Goal: Information Seeking & Learning: Learn about a topic

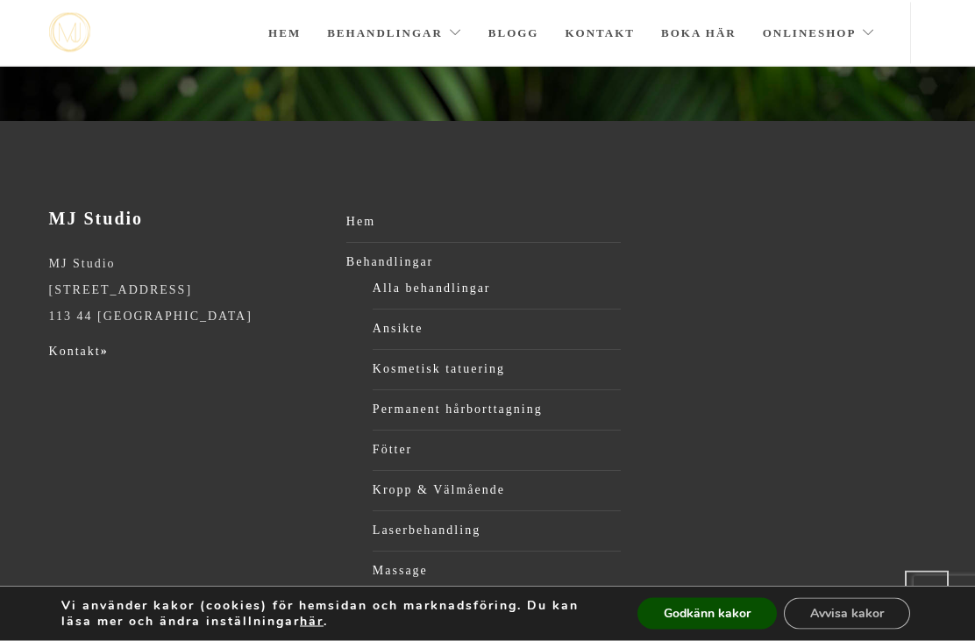
scroll to position [575, 0]
click at [431, 299] on link "Alla behandlingar" at bounding box center [497, 288] width 248 height 26
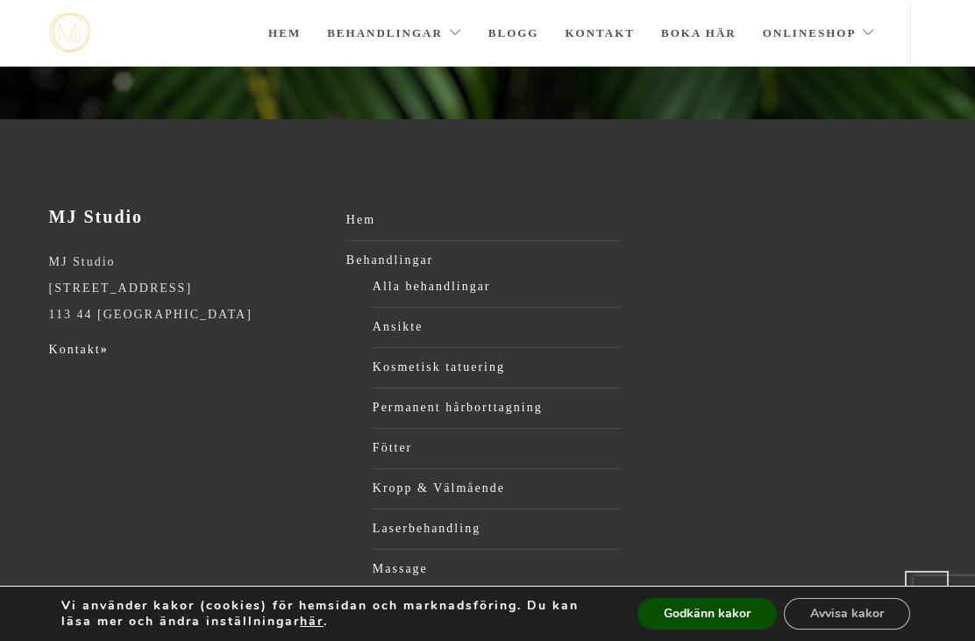
scroll to position [729, 0]
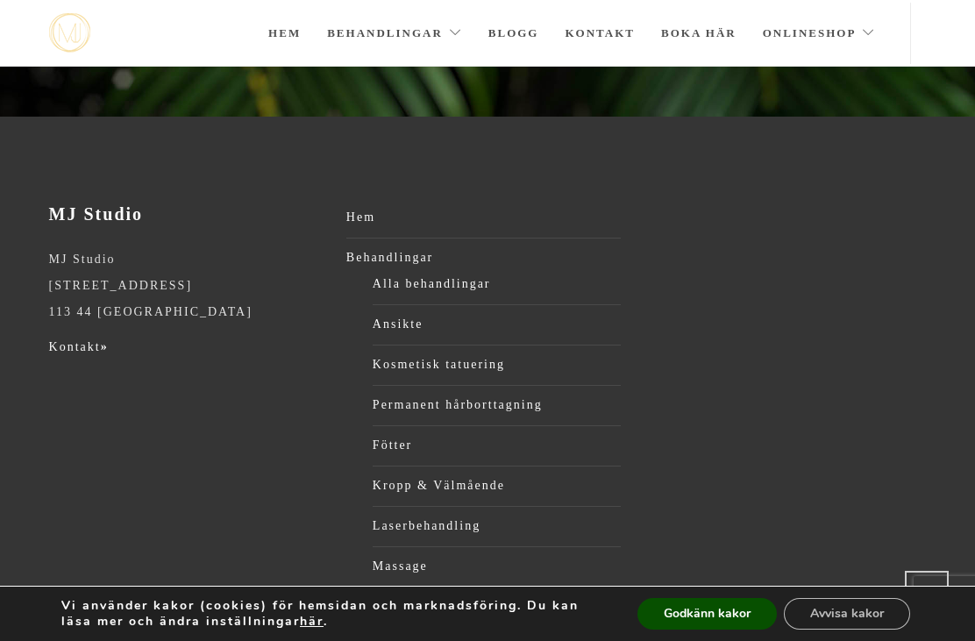
click at [436, 296] on link "Alla behandlingar" at bounding box center [497, 284] width 248 height 26
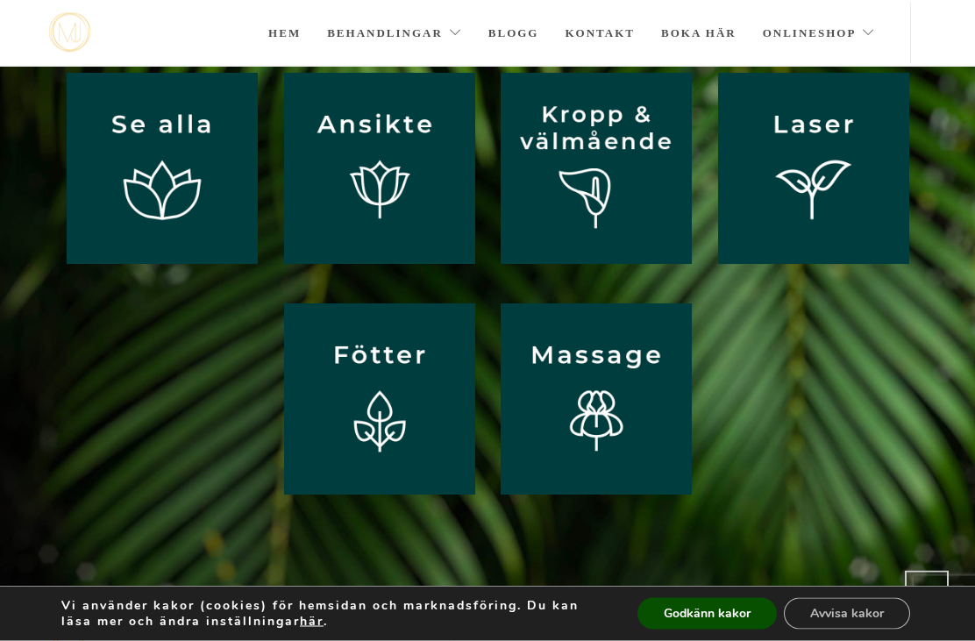
scroll to position [163, 0]
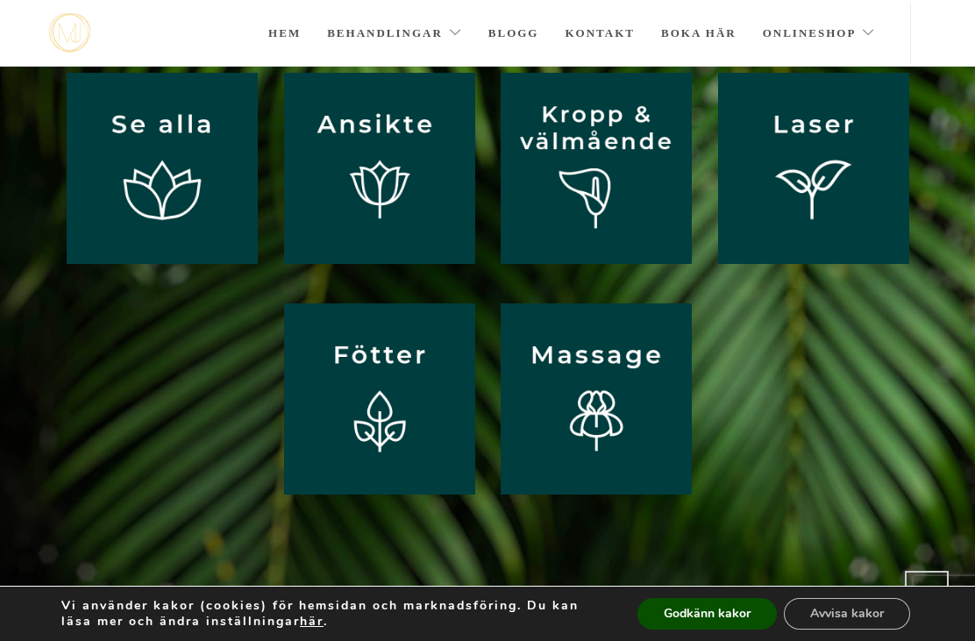
click at [372, 196] on img at bounding box center [379, 168] width 191 height 191
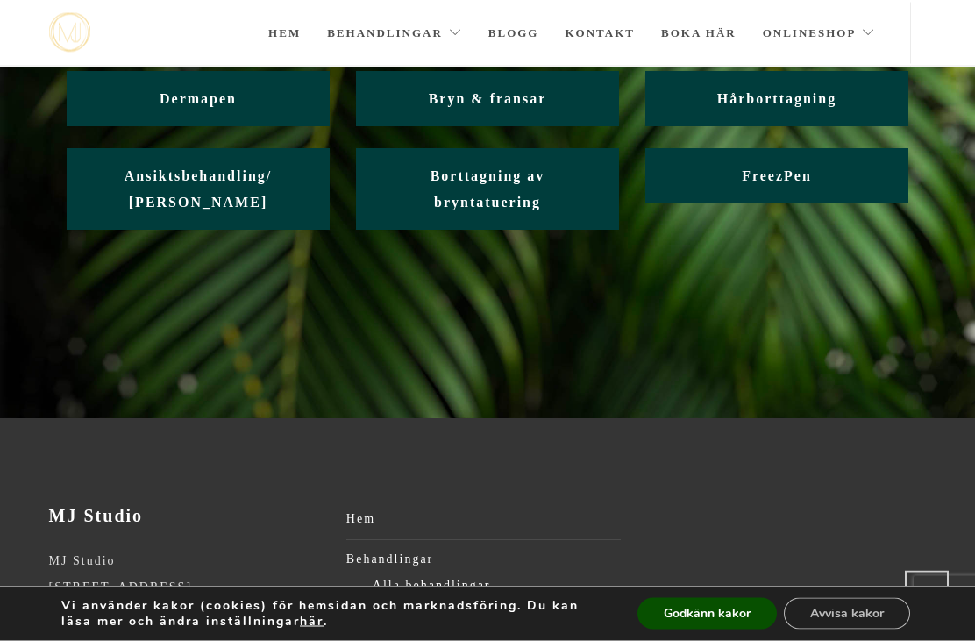
scroll to position [276, 0]
click at [149, 197] on link "Ansiktsbehandling/ Friskvård" at bounding box center [198, 190] width 263 height 82
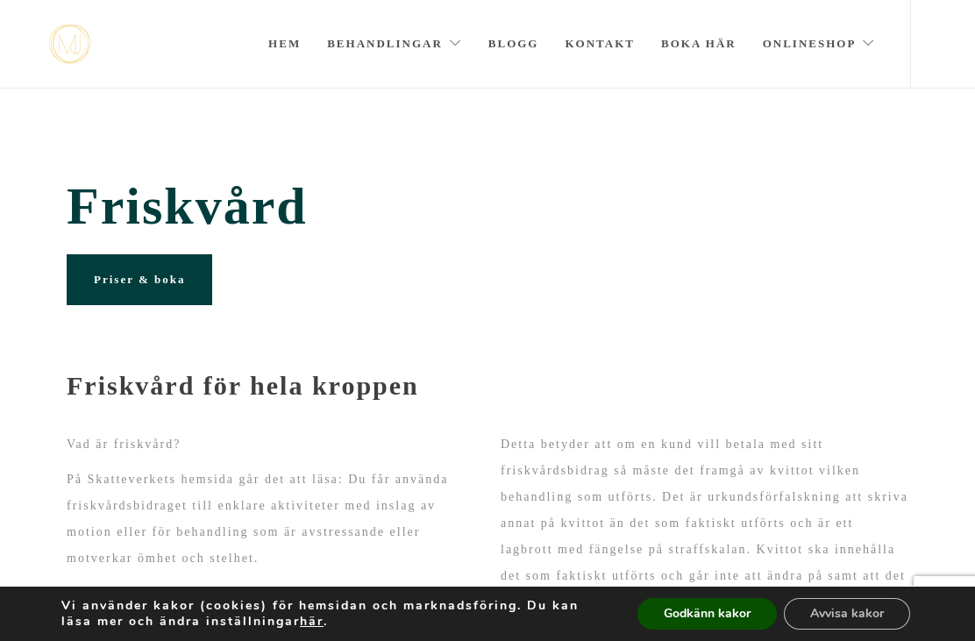
click at [528, 39] on link "Blogg" at bounding box center [514, 44] width 51 height 88
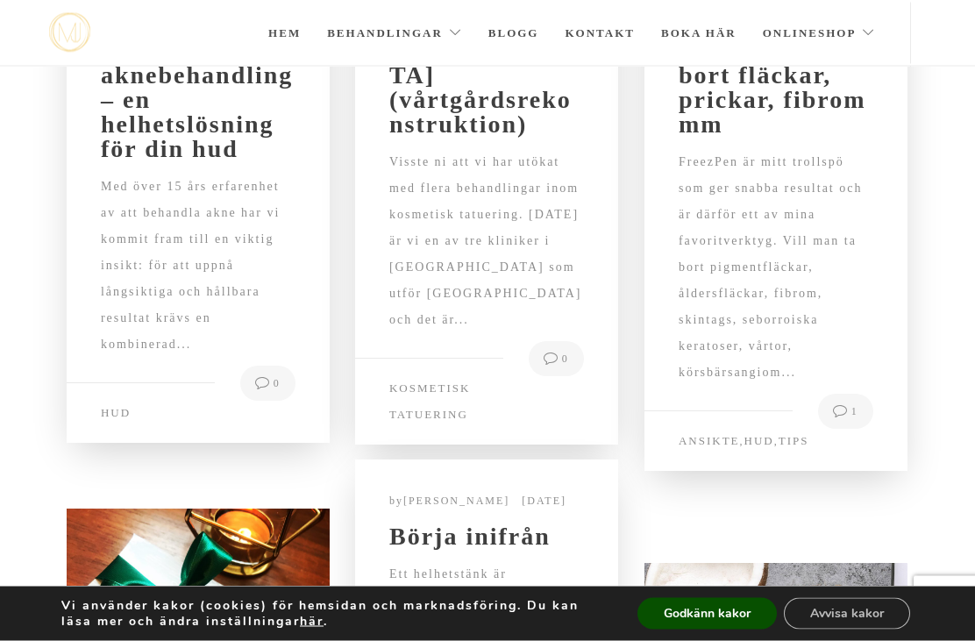
scroll to position [79, 0]
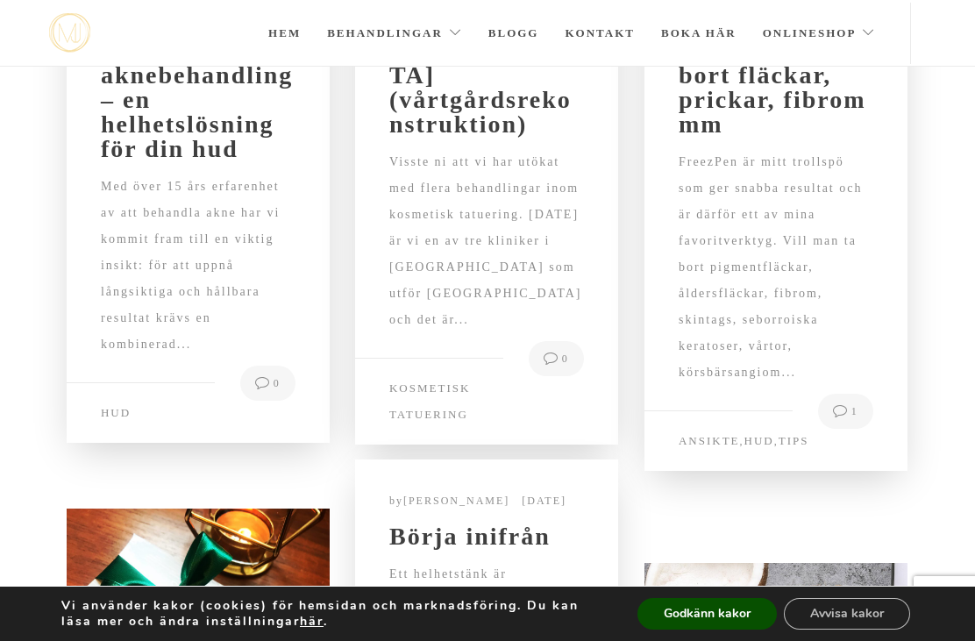
click at [733, 447] on link "Ansikte" at bounding box center [709, 440] width 61 height 13
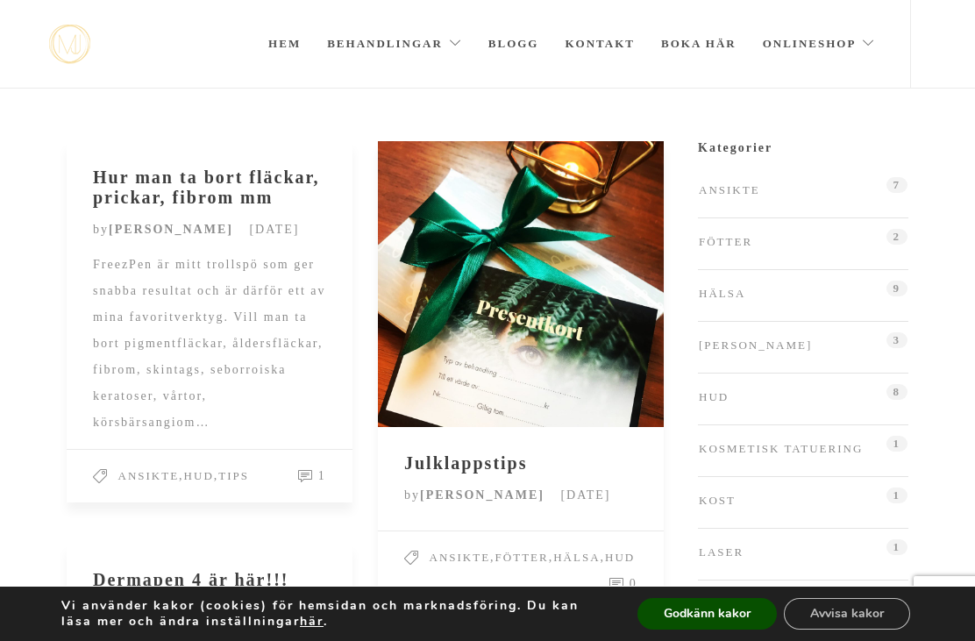
click at [745, 185] on link "Ansikte" at bounding box center [729, 190] width 61 height 26
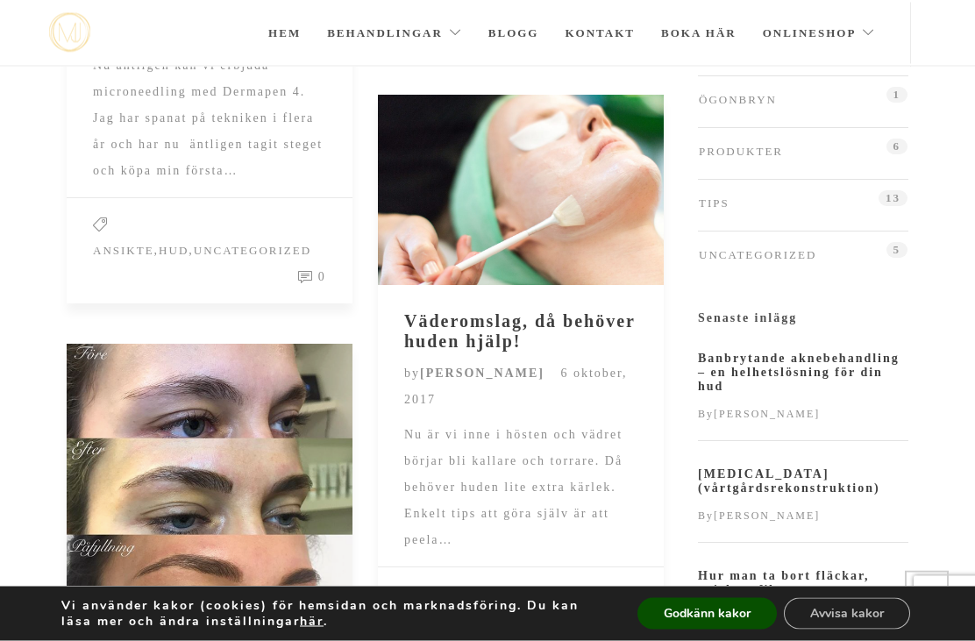
scroll to position [514, 0]
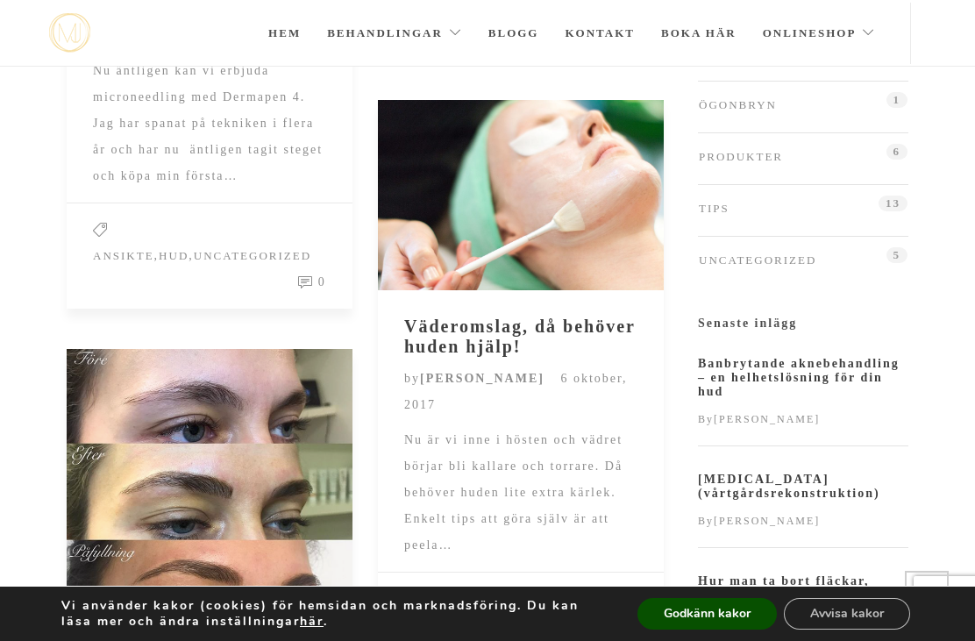
click at [271, 32] on link "Hem" at bounding box center [284, 33] width 32 height 61
click at [289, 34] on link "Hem" at bounding box center [284, 33] width 32 height 61
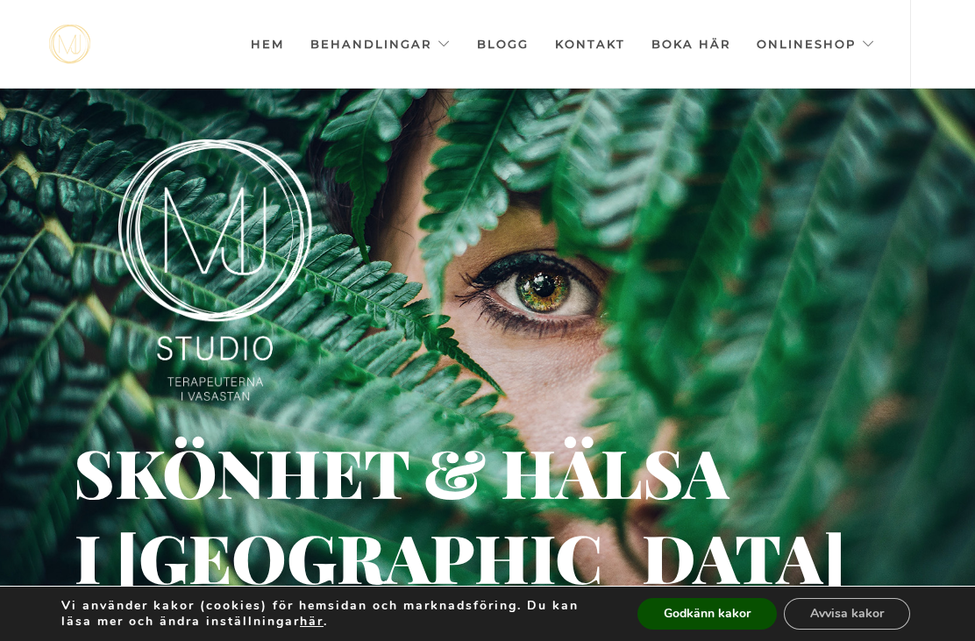
click at [701, 43] on link "Boka här" at bounding box center [691, 44] width 79 height 88
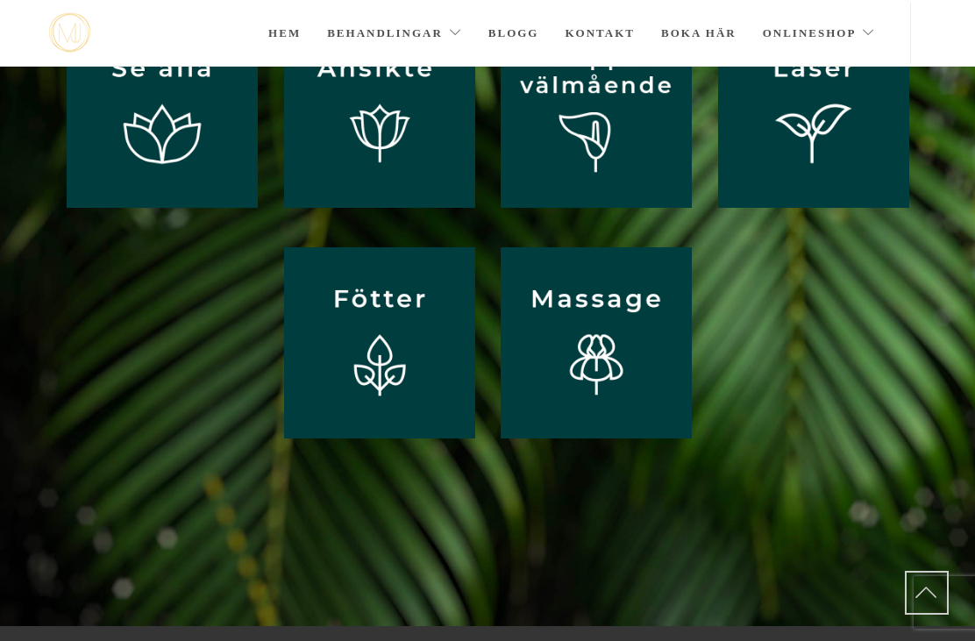
scroll to position [219, 0]
